Goal: Information Seeking & Learning: Learn about a topic

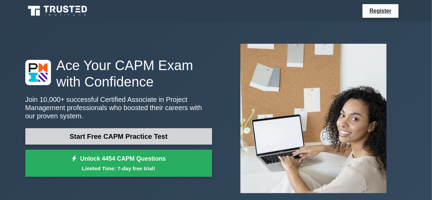
click at [129, 136] on link "Start Free CAPM Practice Test" at bounding box center [118, 136] width 187 height 16
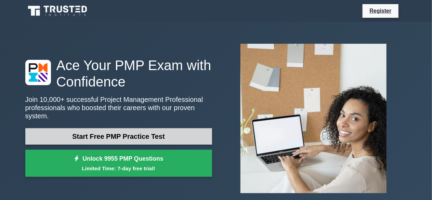
click at [123, 131] on link "Start Free PMP Practice Test" at bounding box center [118, 136] width 187 height 16
